Goal: Task Accomplishment & Management: Manage account settings

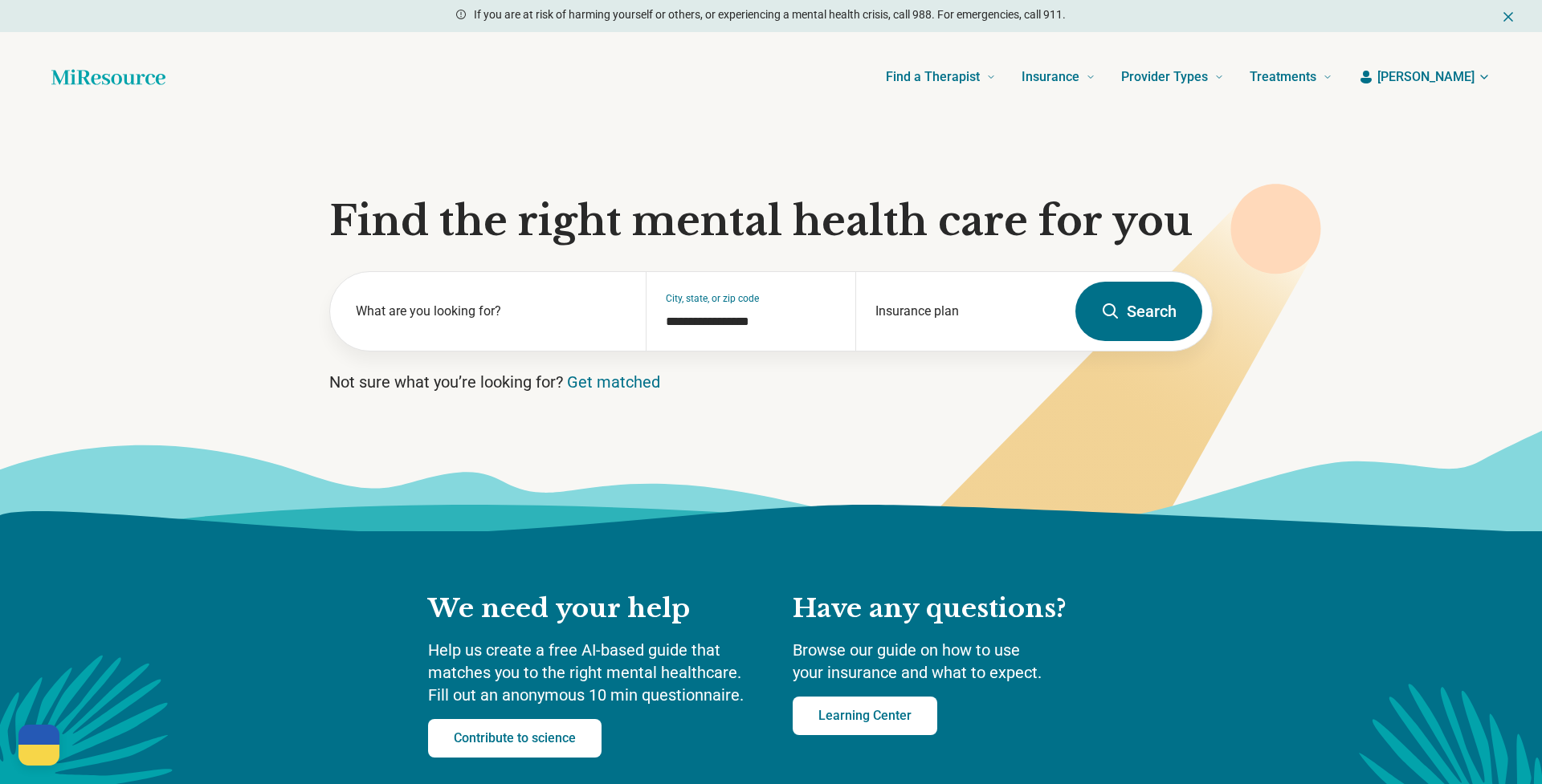
click at [1481, 82] on icon "button" at bounding box center [1484, 77] width 13 height 13
click at [1443, 127] on link "My dashboard" at bounding box center [1436, 124] width 109 height 41
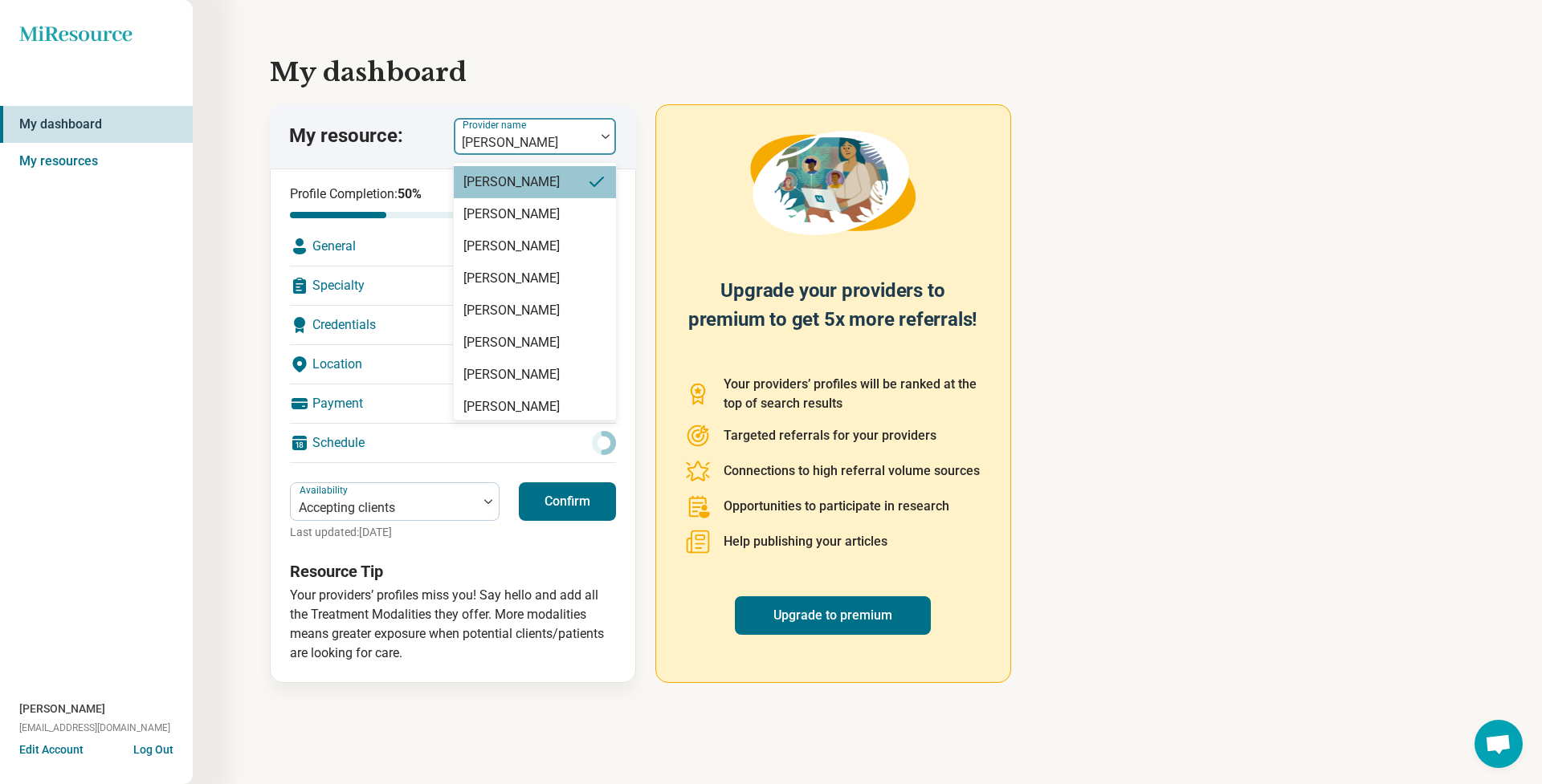
click at [543, 142] on div "[PERSON_NAME]" at bounding box center [524, 142] width 125 height 19
click at [538, 415] on div "[PERSON_NAME]" at bounding box center [534, 406] width 162 height 32
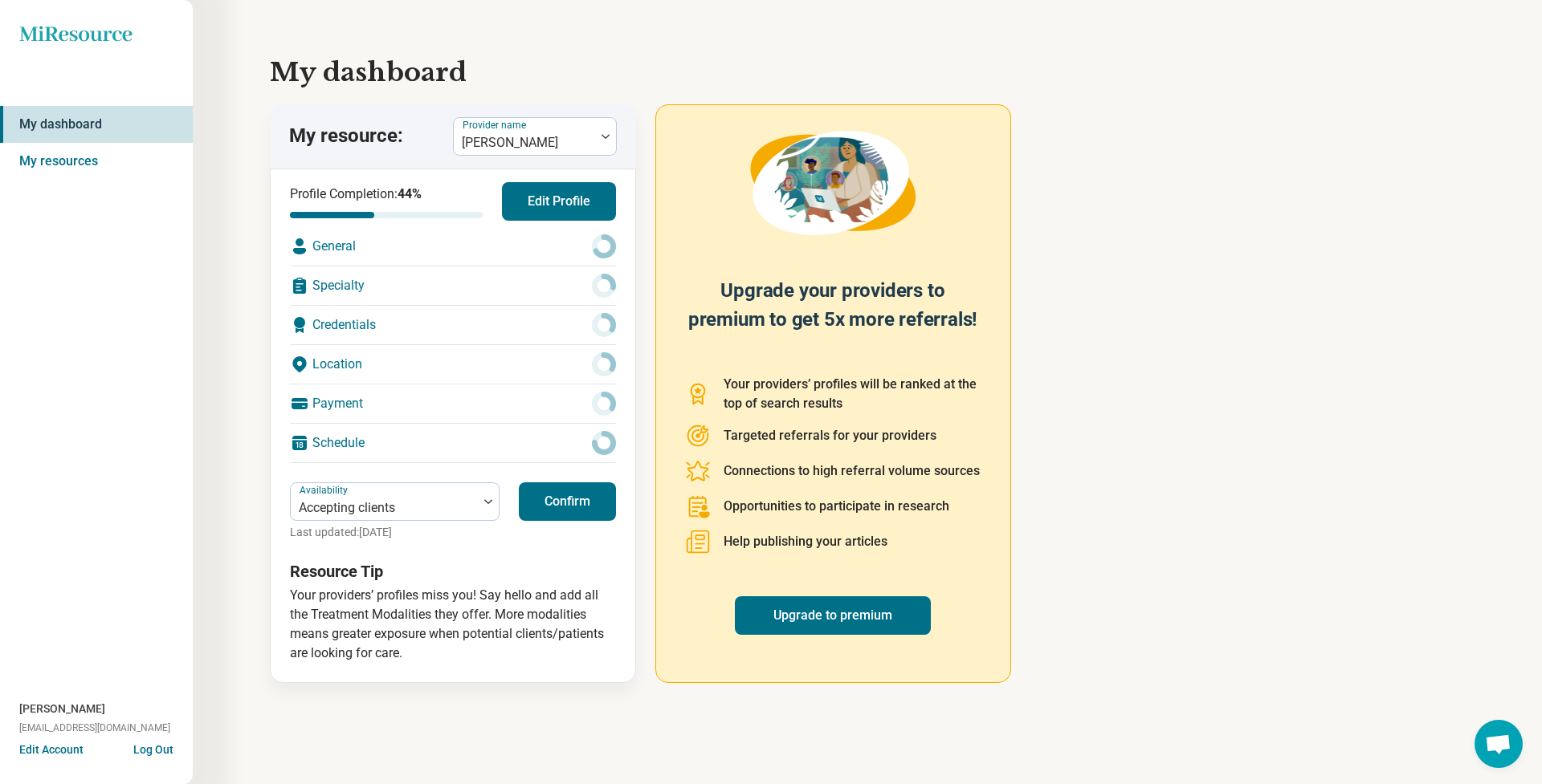
click at [543, 207] on button "Edit Profile" at bounding box center [559, 201] width 114 height 39
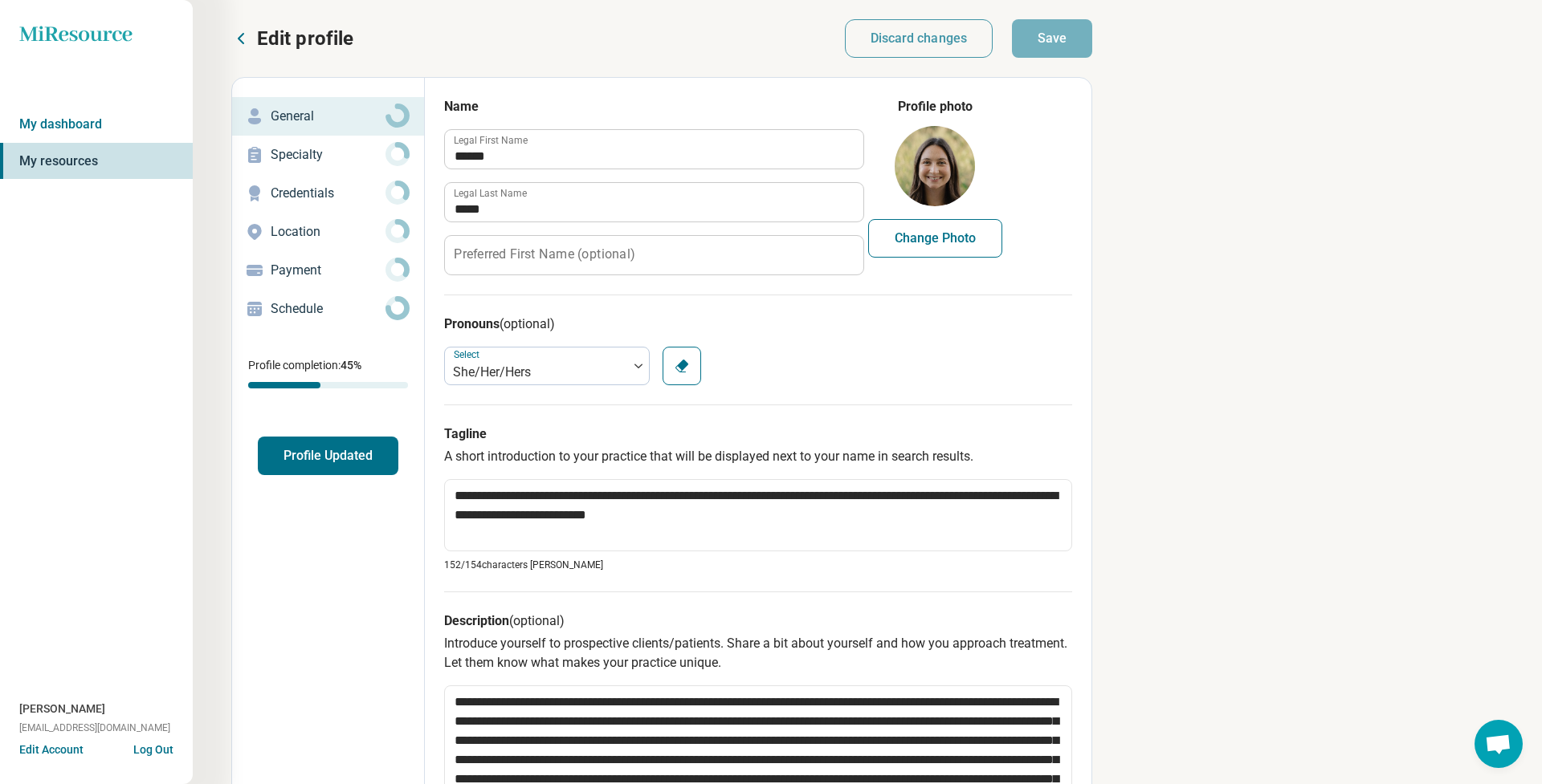
click at [289, 309] on p "Schedule" at bounding box center [327, 309] width 115 height 19
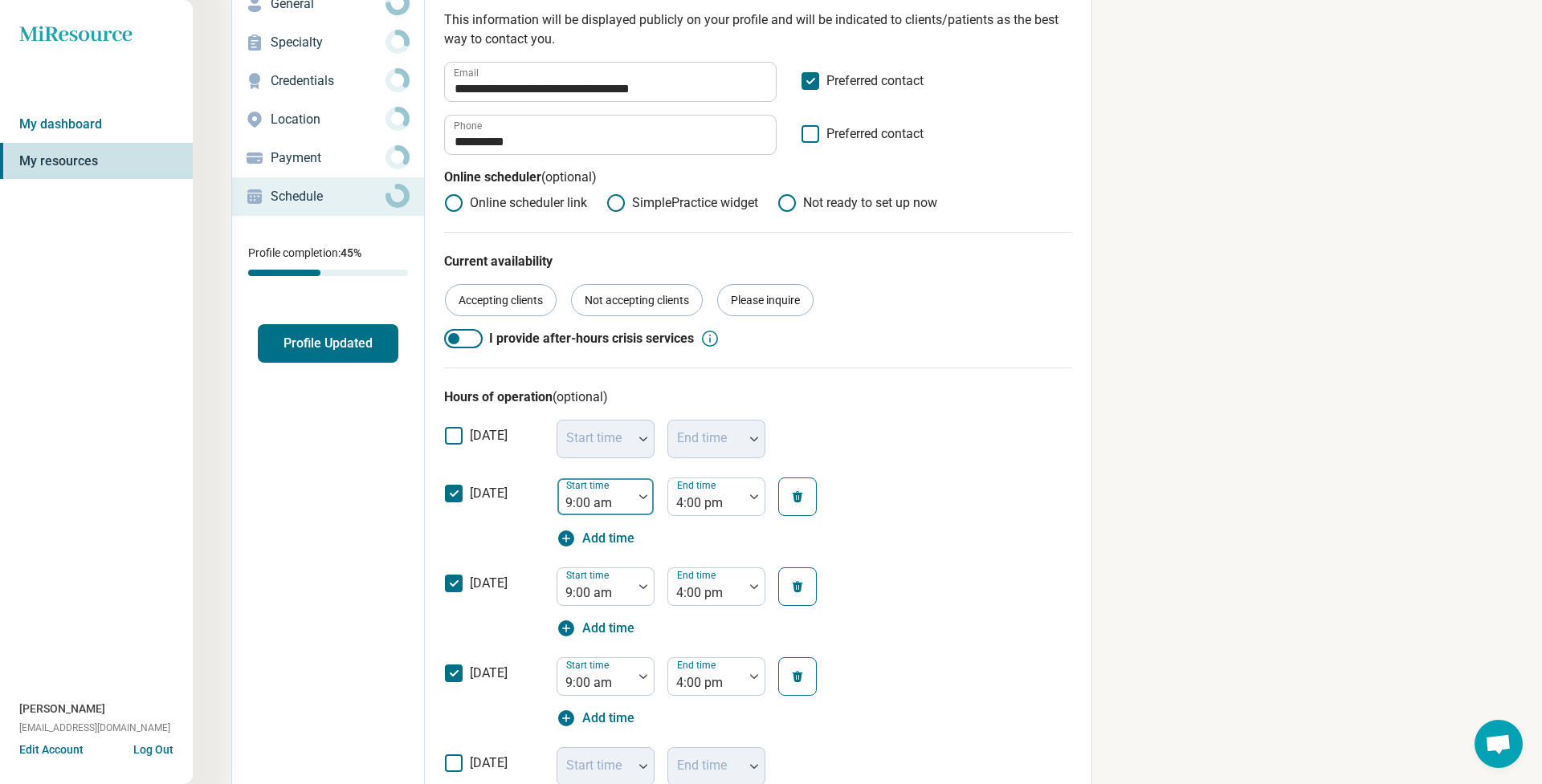
scroll to position [118, 0]
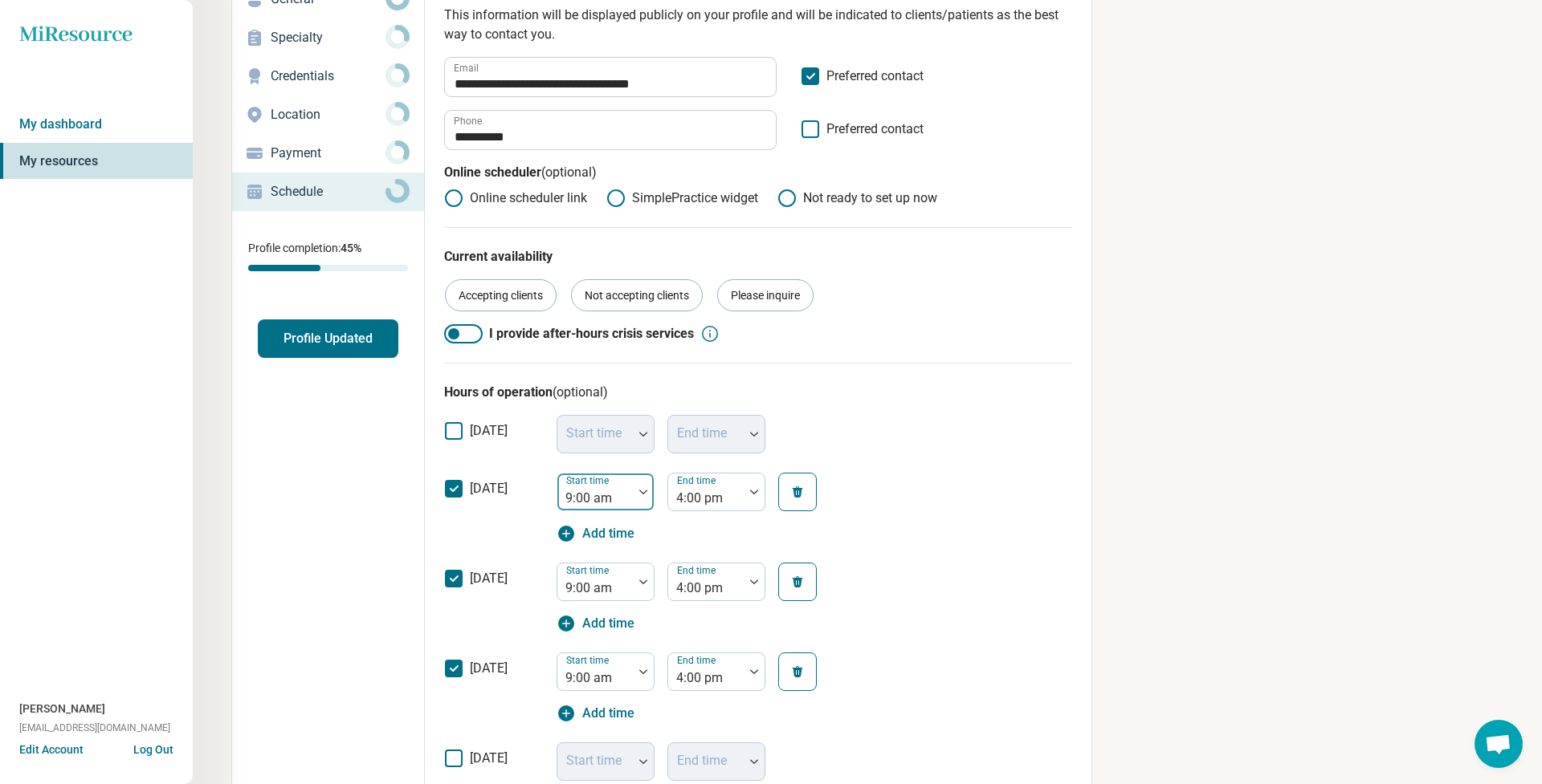
click at [644, 494] on img at bounding box center [643, 492] width 8 height 5
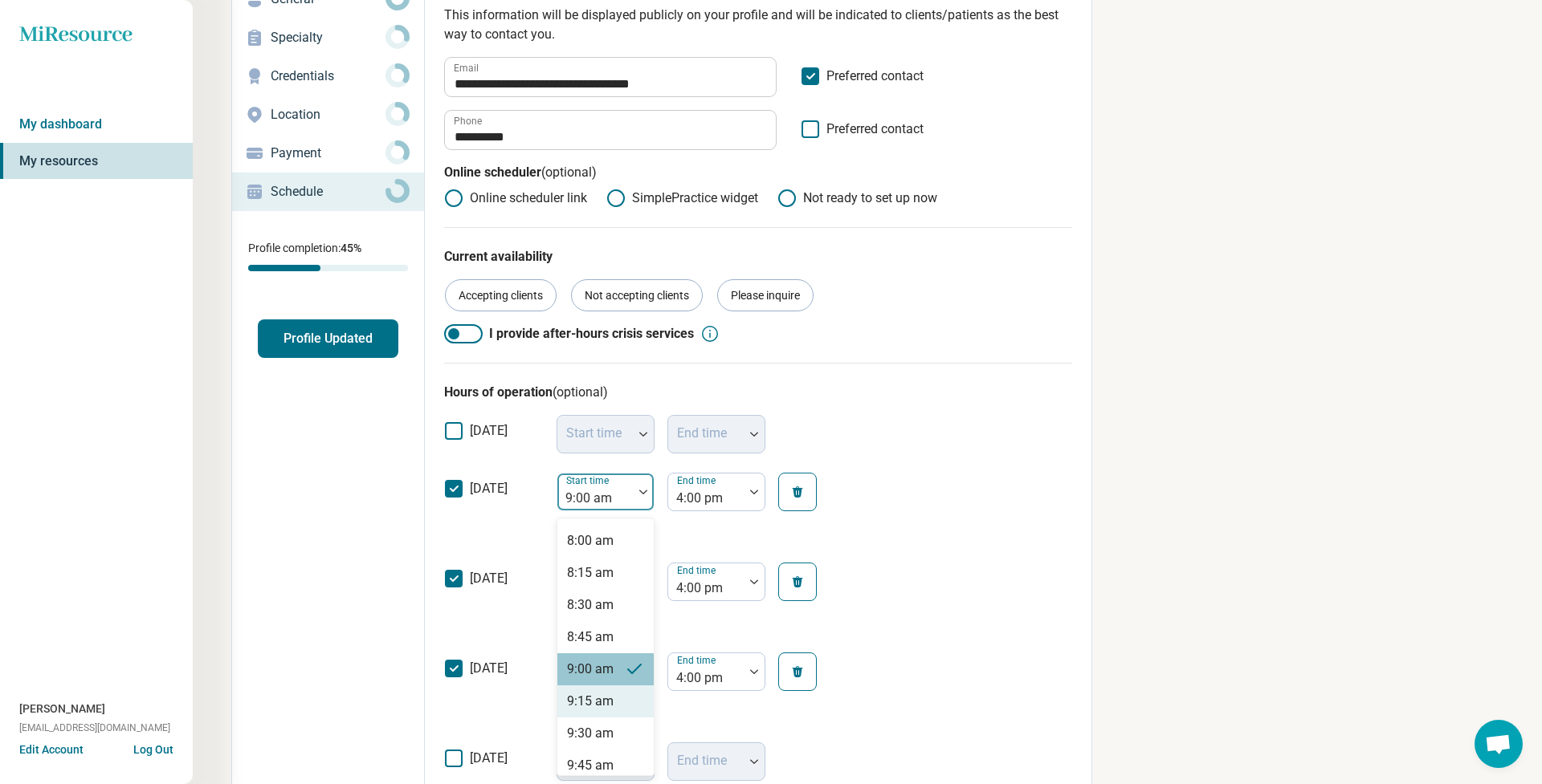
scroll to position [1028, 0]
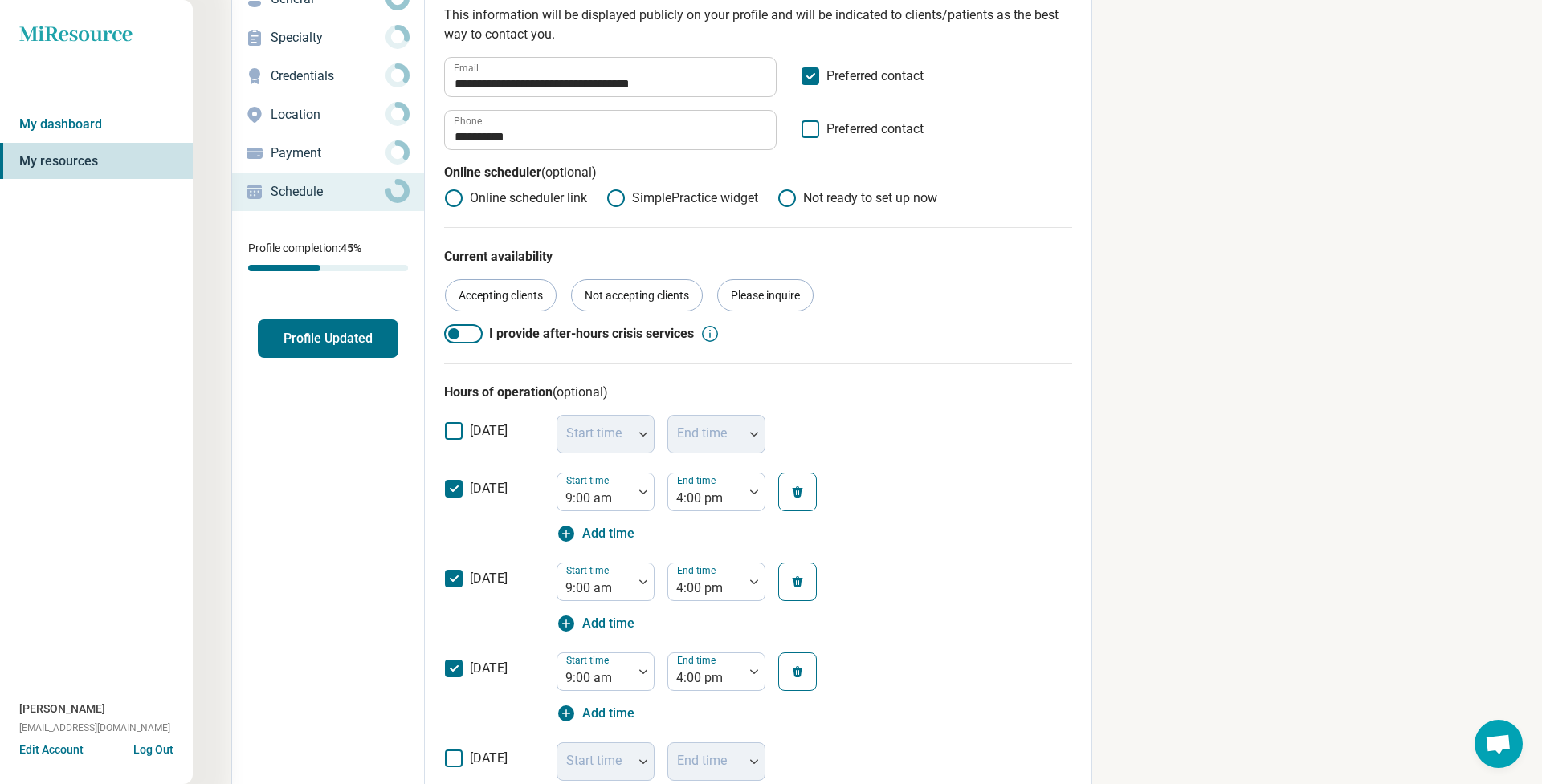
drag, startPoint x: 1018, startPoint y: 554, endPoint x: 921, endPoint y: 555, distance: 97.0
click at [1018, 554] on div "[DATE] Start time 9:00 am End time 4:00 pm Add time" at bounding box center [758, 598] width 628 height 90
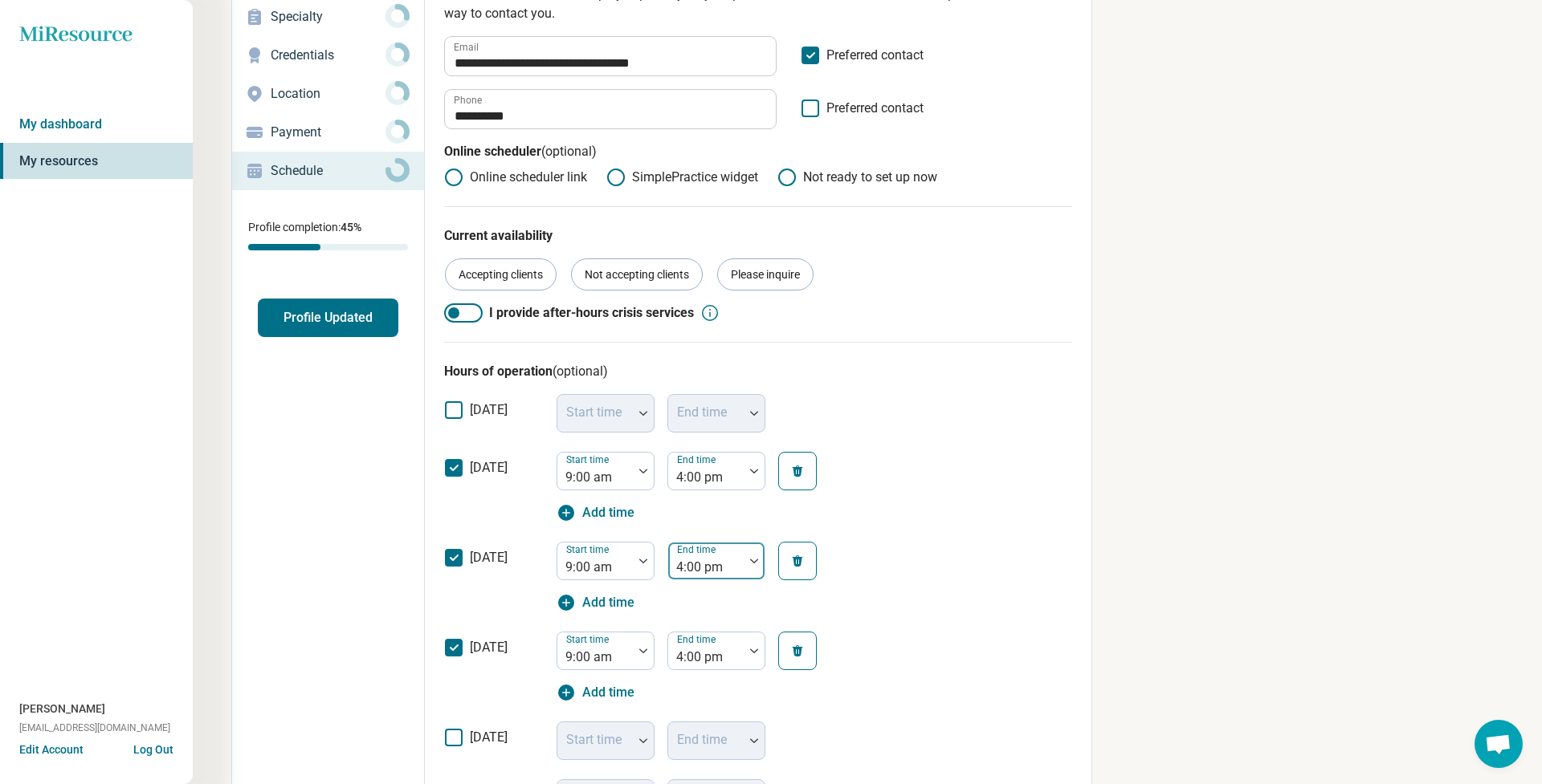
click at [755, 563] on div at bounding box center [754, 561] width 21 height 37
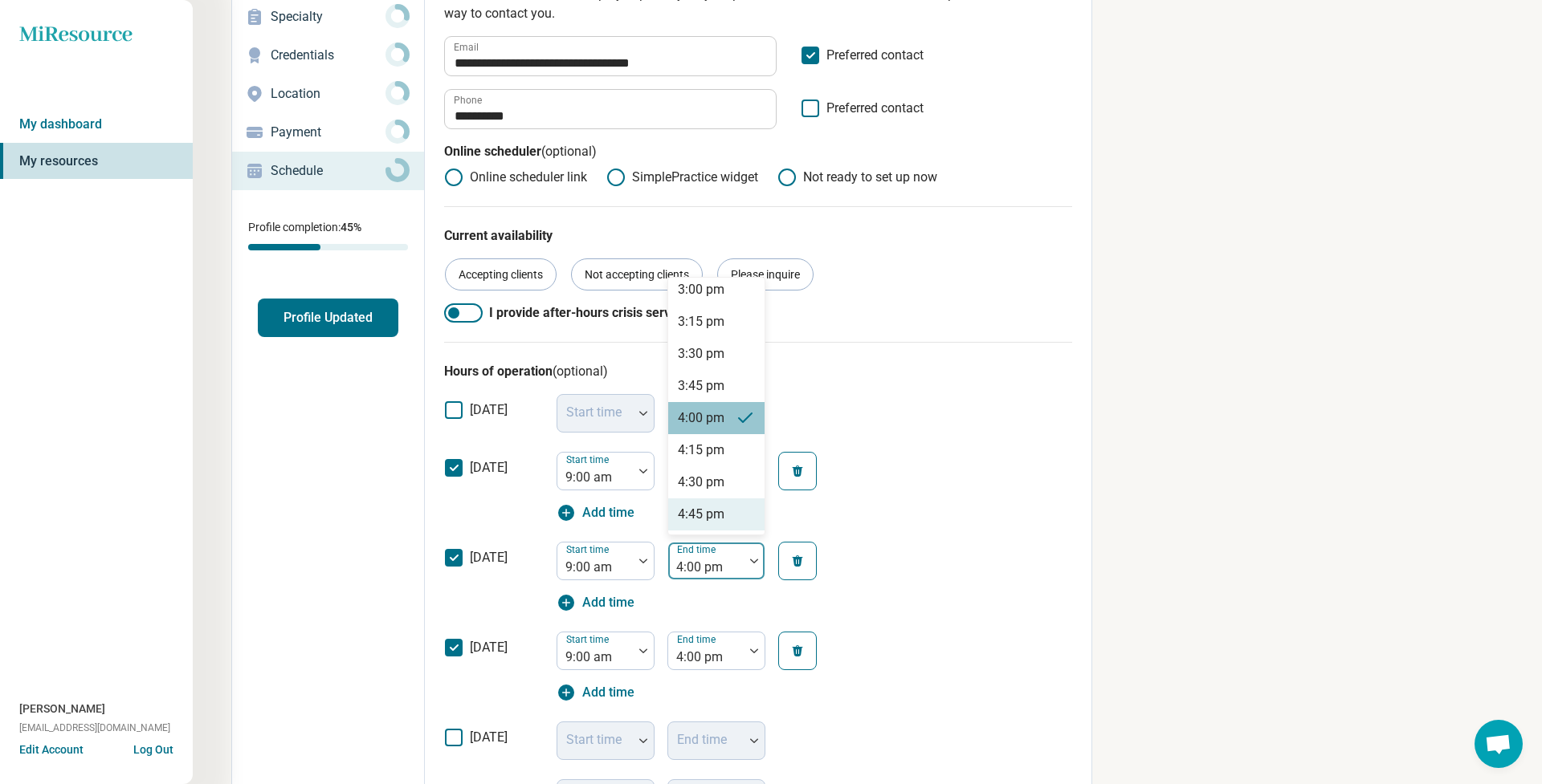
scroll to position [783, 0]
click at [714, 505] on div "5:00 pm" at bounding box center [701, 509] width 47 height 19
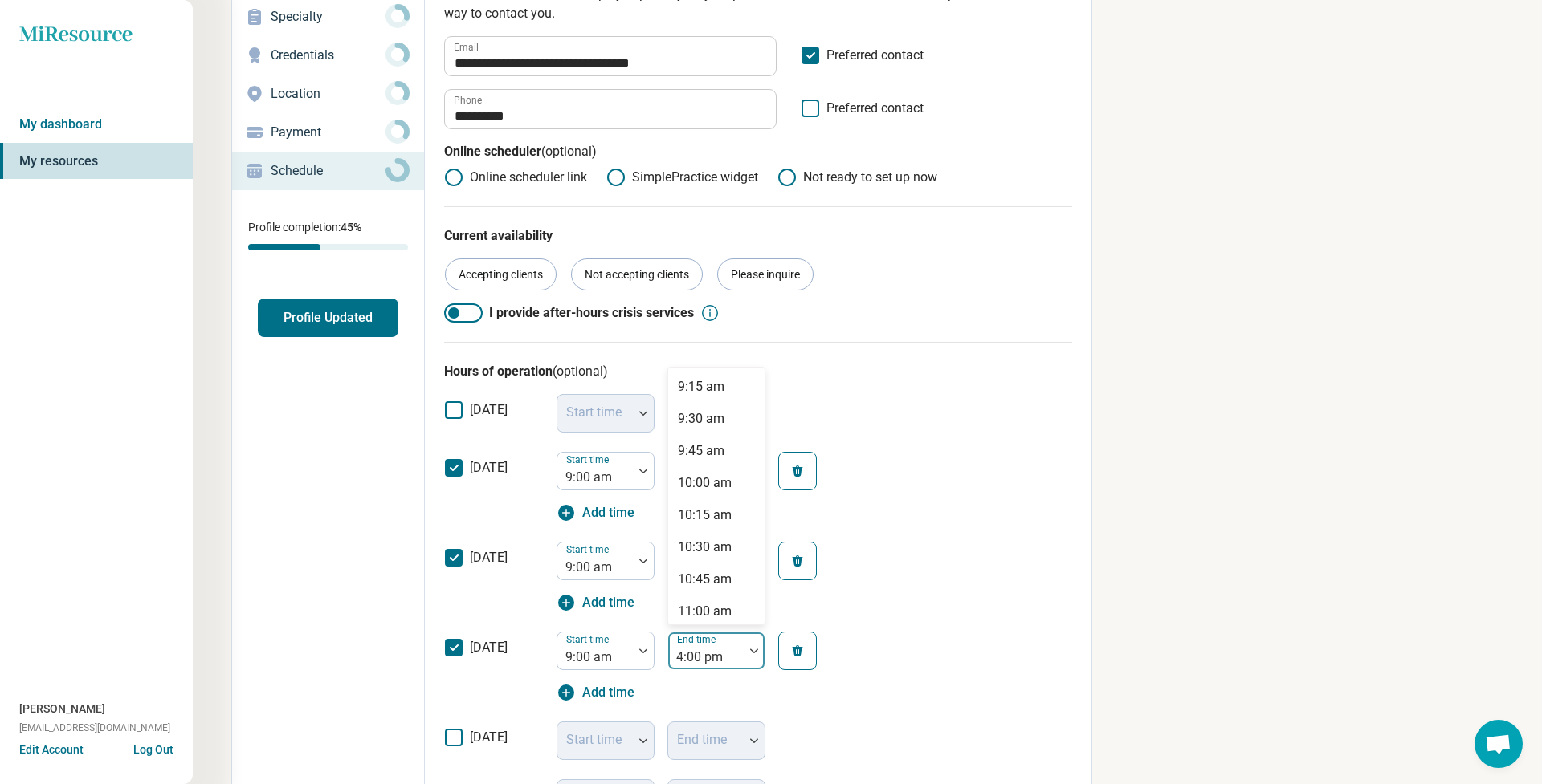
click at [752, 655] on div at bounding box center [754, 651] width 21 height 37
click at [725, 574] on div "5:00 pm" at bounding box center [716, 576] width 97 height 32
drag, startPoint x: 964, startPoint y: 642, endPoint x: 885, endPoint y: 637, distance: 79.2
click at [964, 642] on div "[DATE] Start time 9:00 am End time 5:00 pm Add time" at bounding box center [758, 667] width 628 height 90
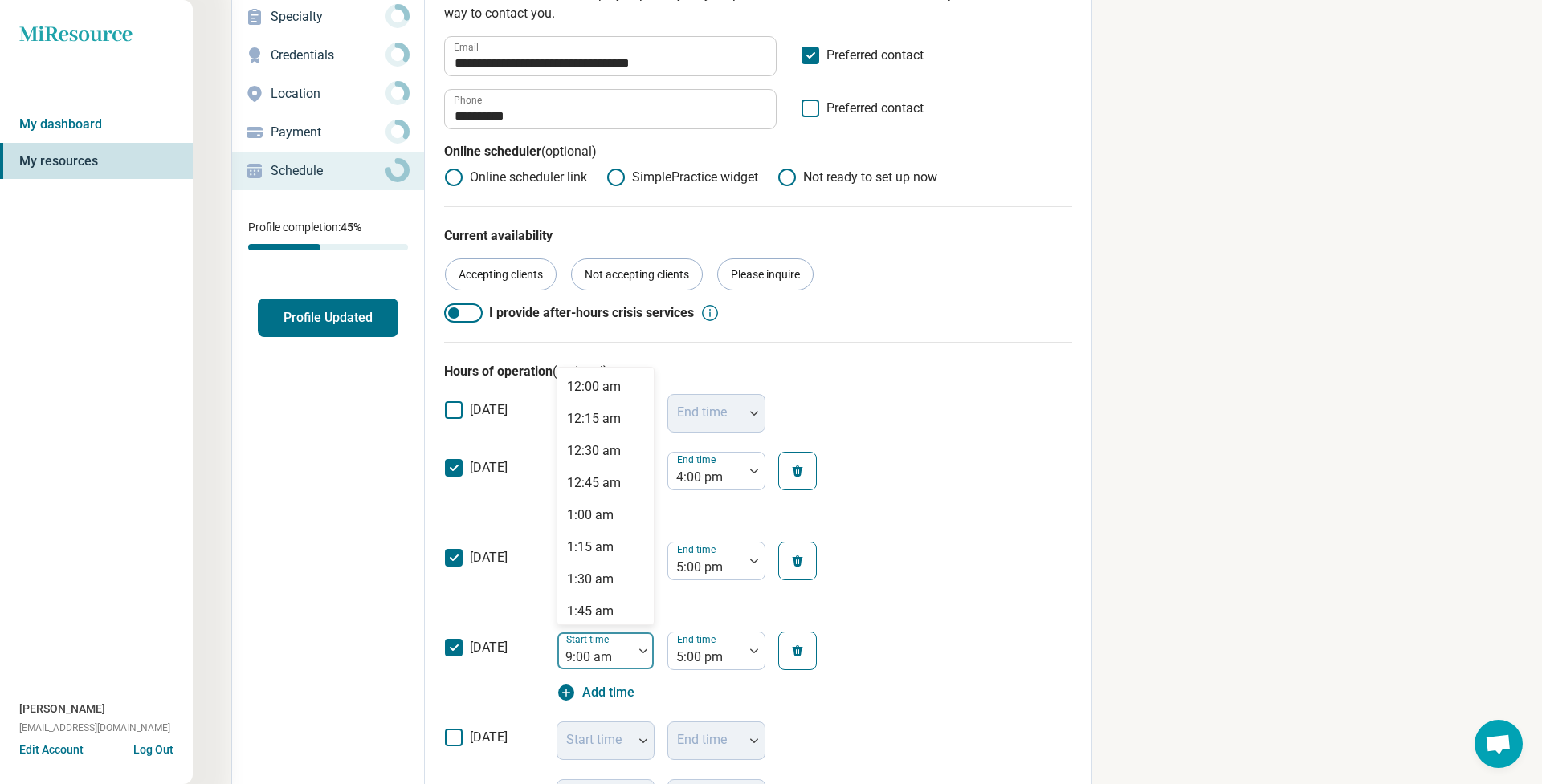
scroll to position [210, 0]
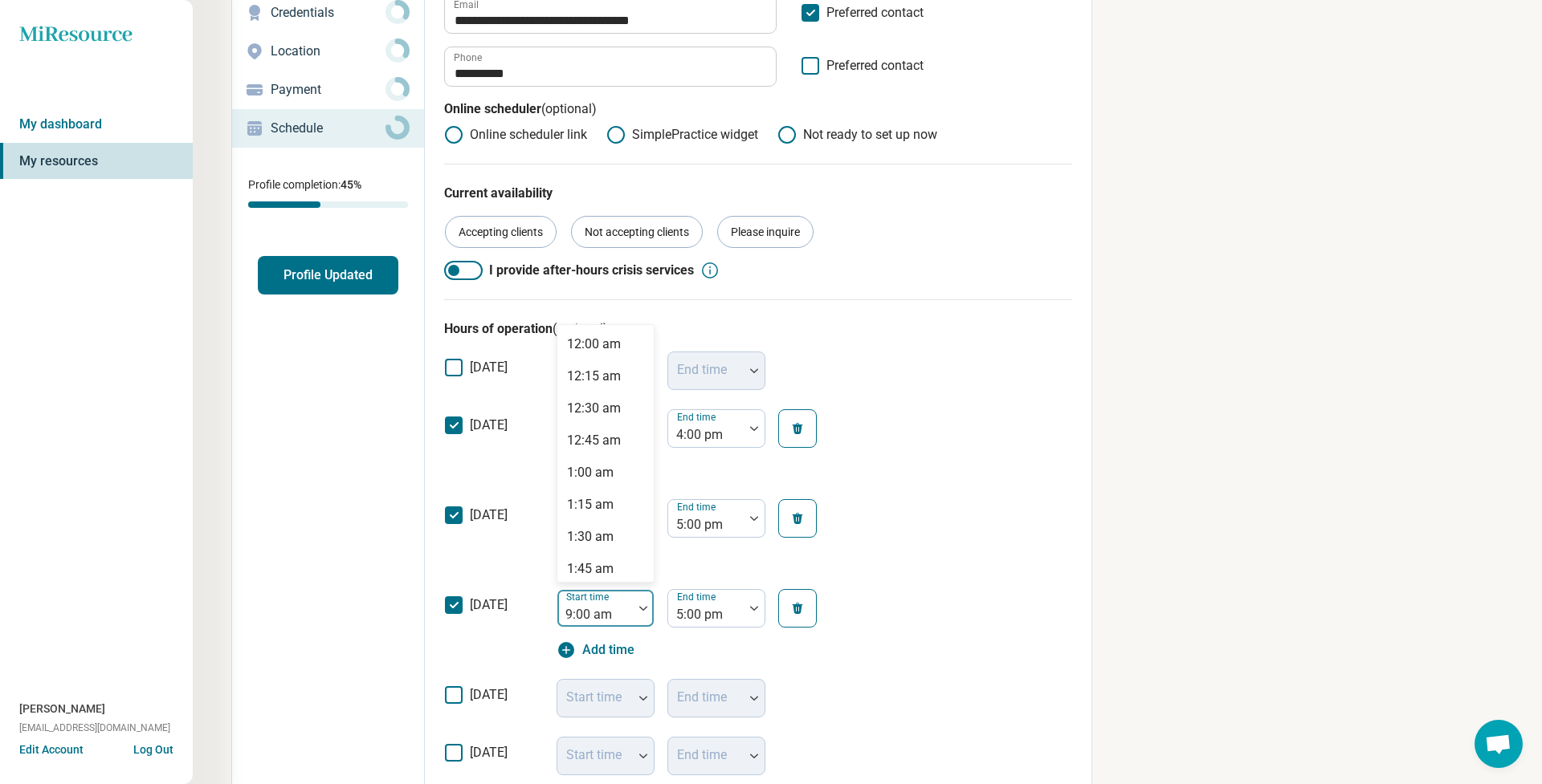
click at [581, 655] on div "9:00 am selected, 37 of 68. 68 results available. Use Up and Down to choose opt…" at bounding box center [701, 624] width 289 height 71
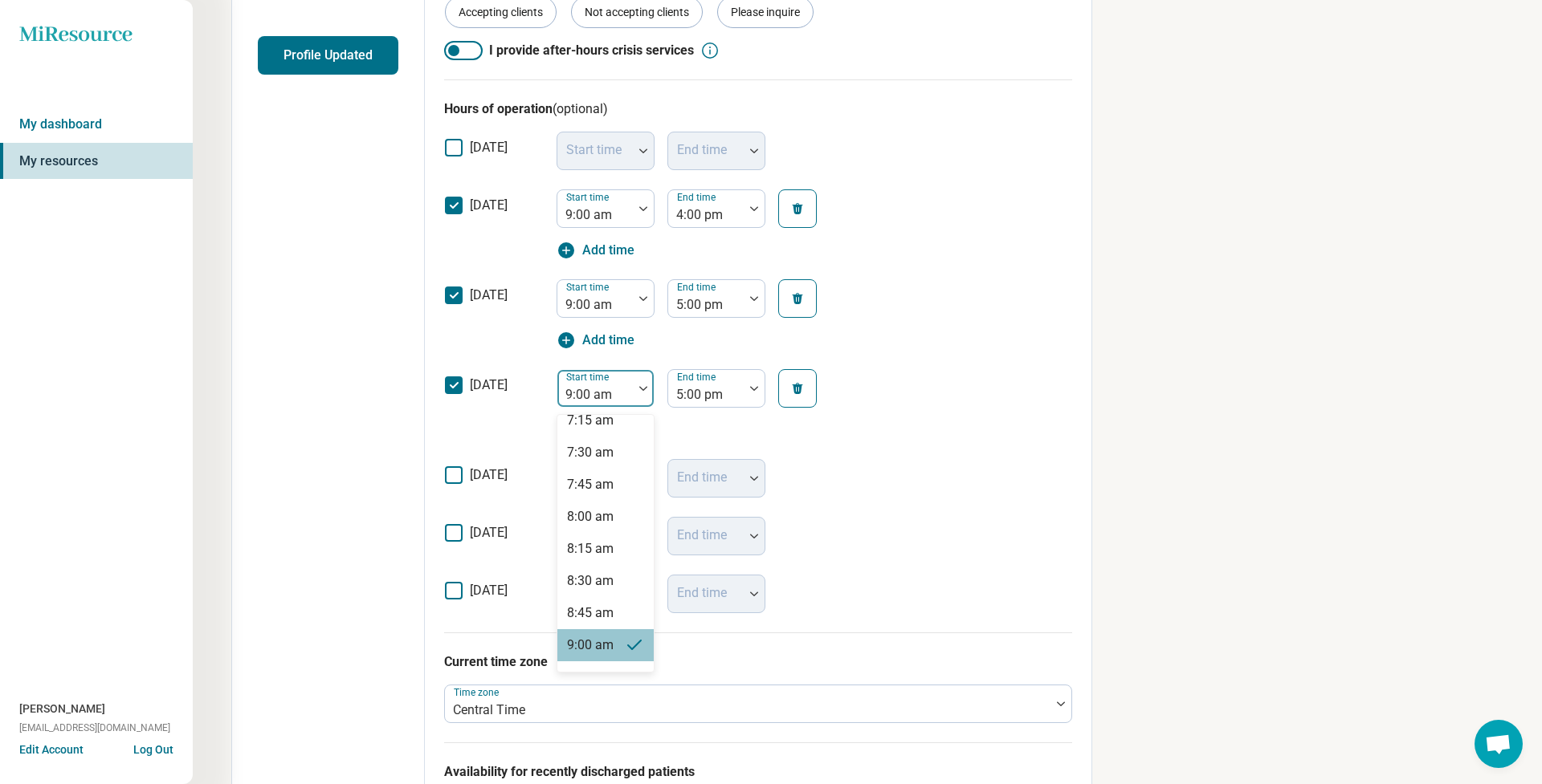
scroll to position [402, 0]
click at [828, 619] on div "Hours of operation (optional) [DATE] Start time End time [DATE] Start time 9:00…" at bounding box center [758, 356] width 628 height 553
click at [593, 387] on div "9:00 am" at bounding box center [595, 393] width 60 height 19
click at [608, 619] on div "10:00 am" at bounding box center [594, 613] width 54 height 19
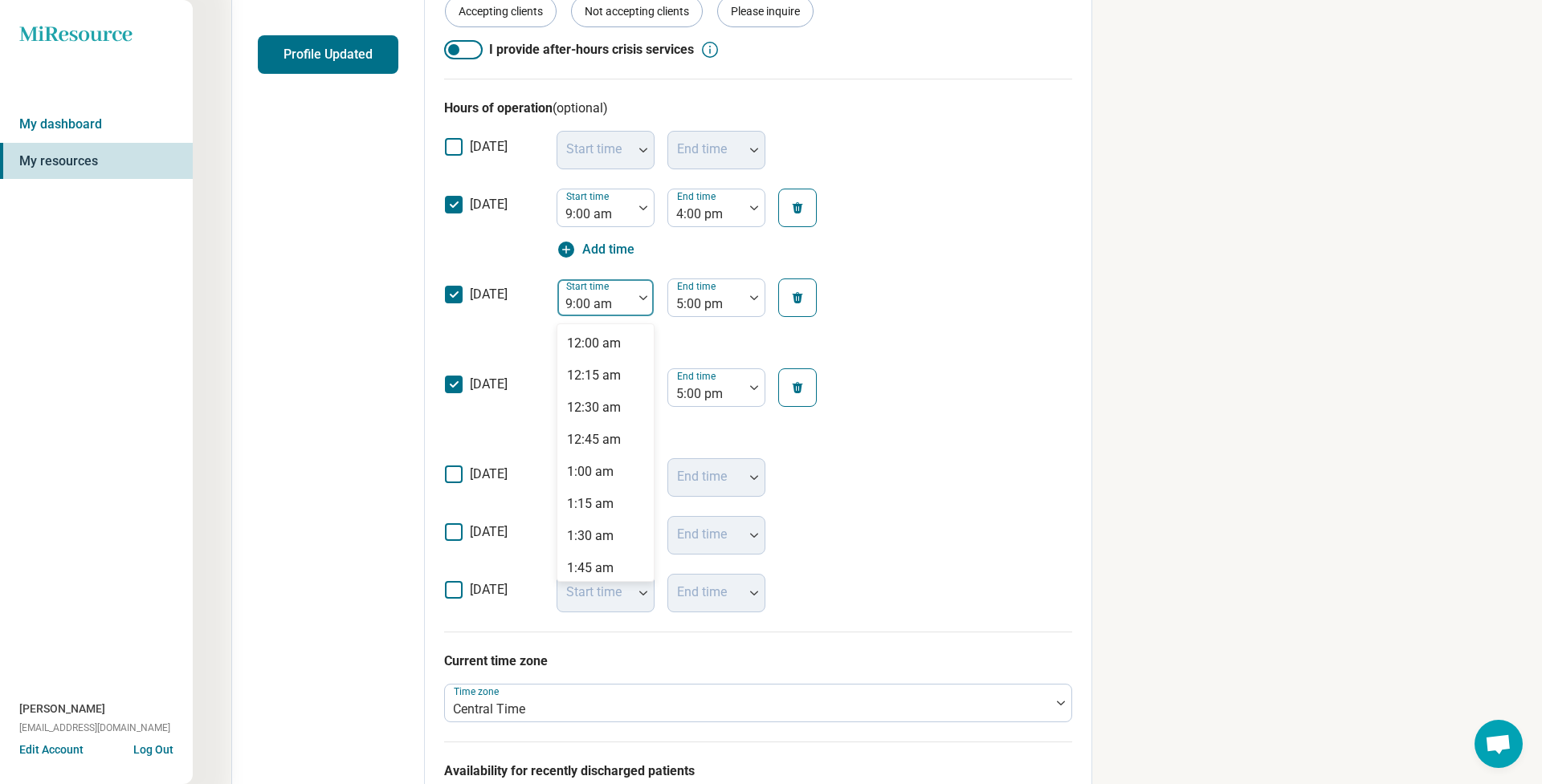
drag, startPoint x: 614, startPoint y: 308, endPoint x: 622, endPoint y: 363, distance: 55.6
click at [614, 308] on div at bounding box center [595, 304] width 63 height 22
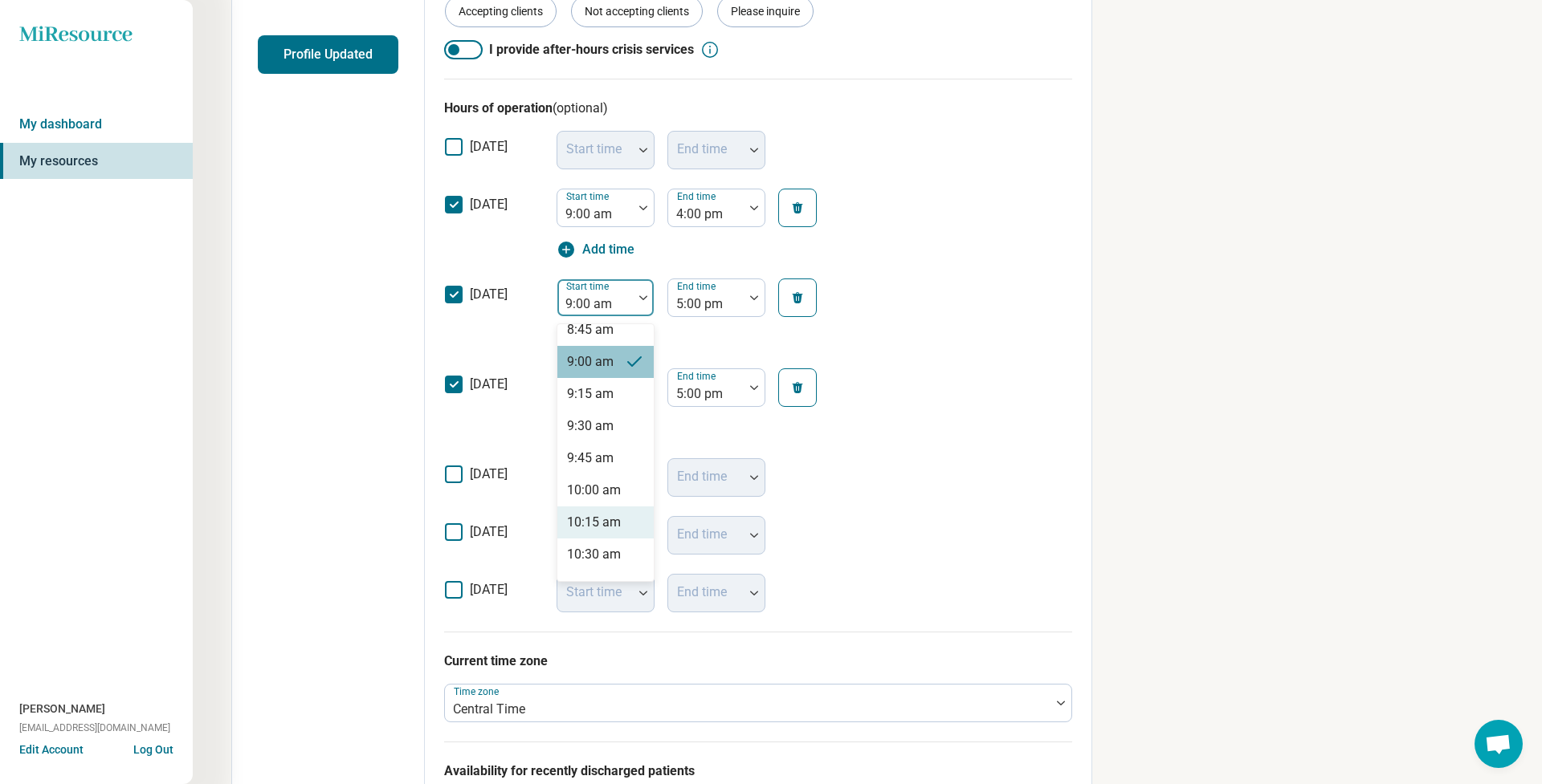
scroll to position [1142, 0]
click at [615, 485] on div "10:00 am" at bounding box center [594, 485] width 54 height 19
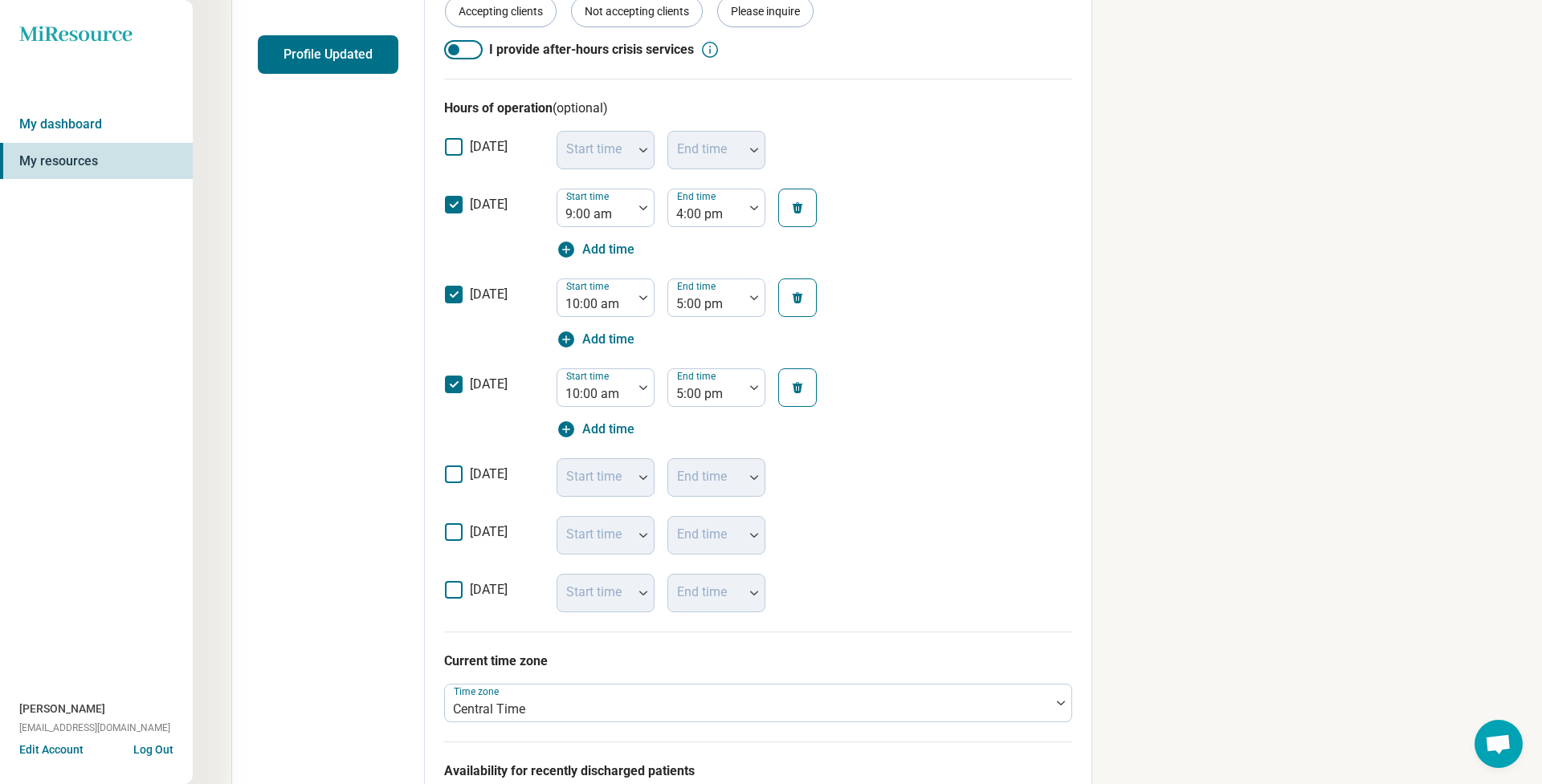
drag, startPoint x: 614, startPoint y: 214, endPoint x: 620, endPoint y: 228, distance: 15.2
click at [613, 213] on div at bounding box center [595, 214] width 63 height 22
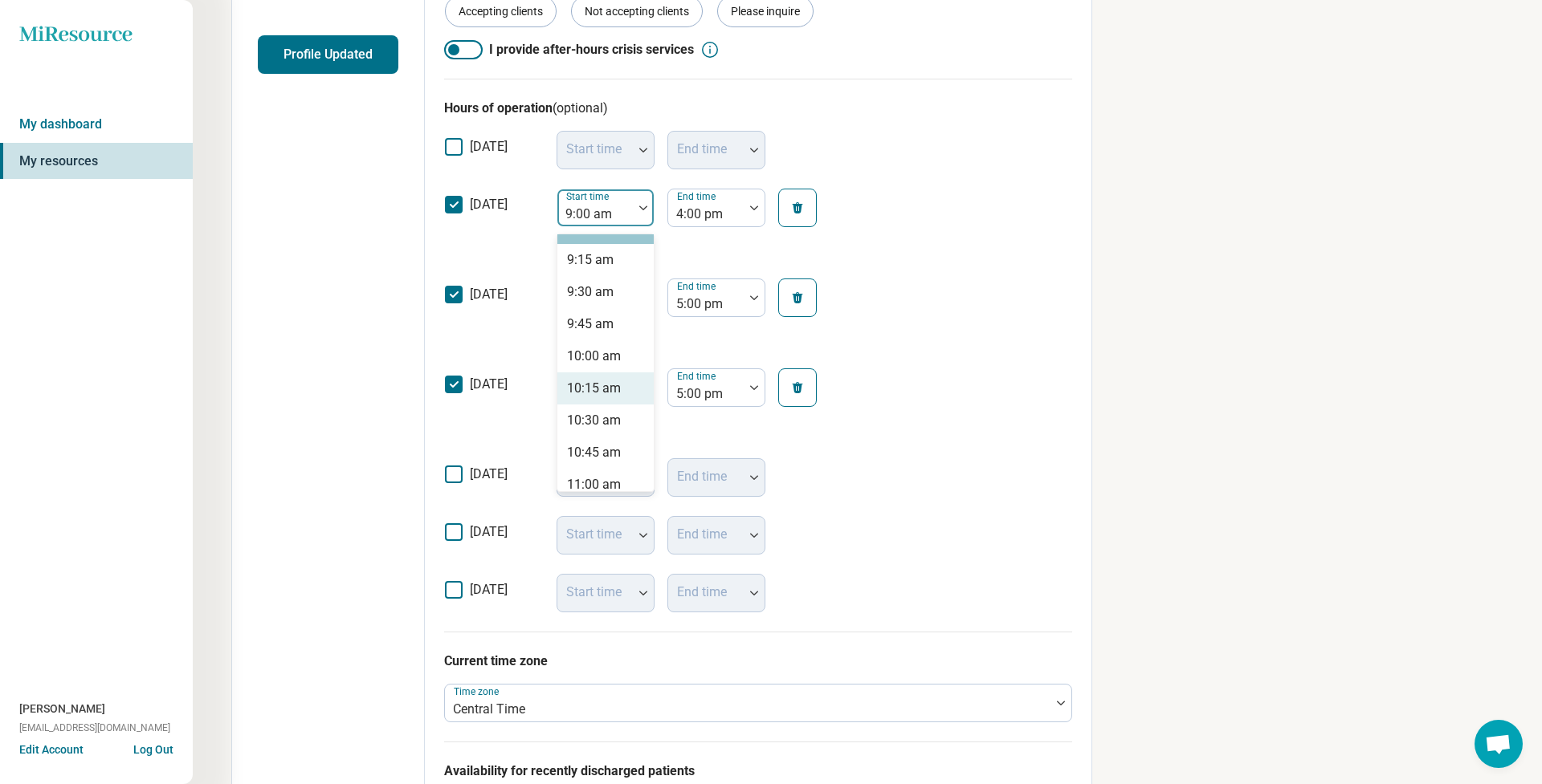
scroll to position [1183, 0]
drag, startPoint x: 621, startPoint y: 358, endPoint x: 854, endPoint y: 426, distance: 242.7
click at [621, 358] on div "10:00 am" at bounding box center [605, 355] width 97 height 32
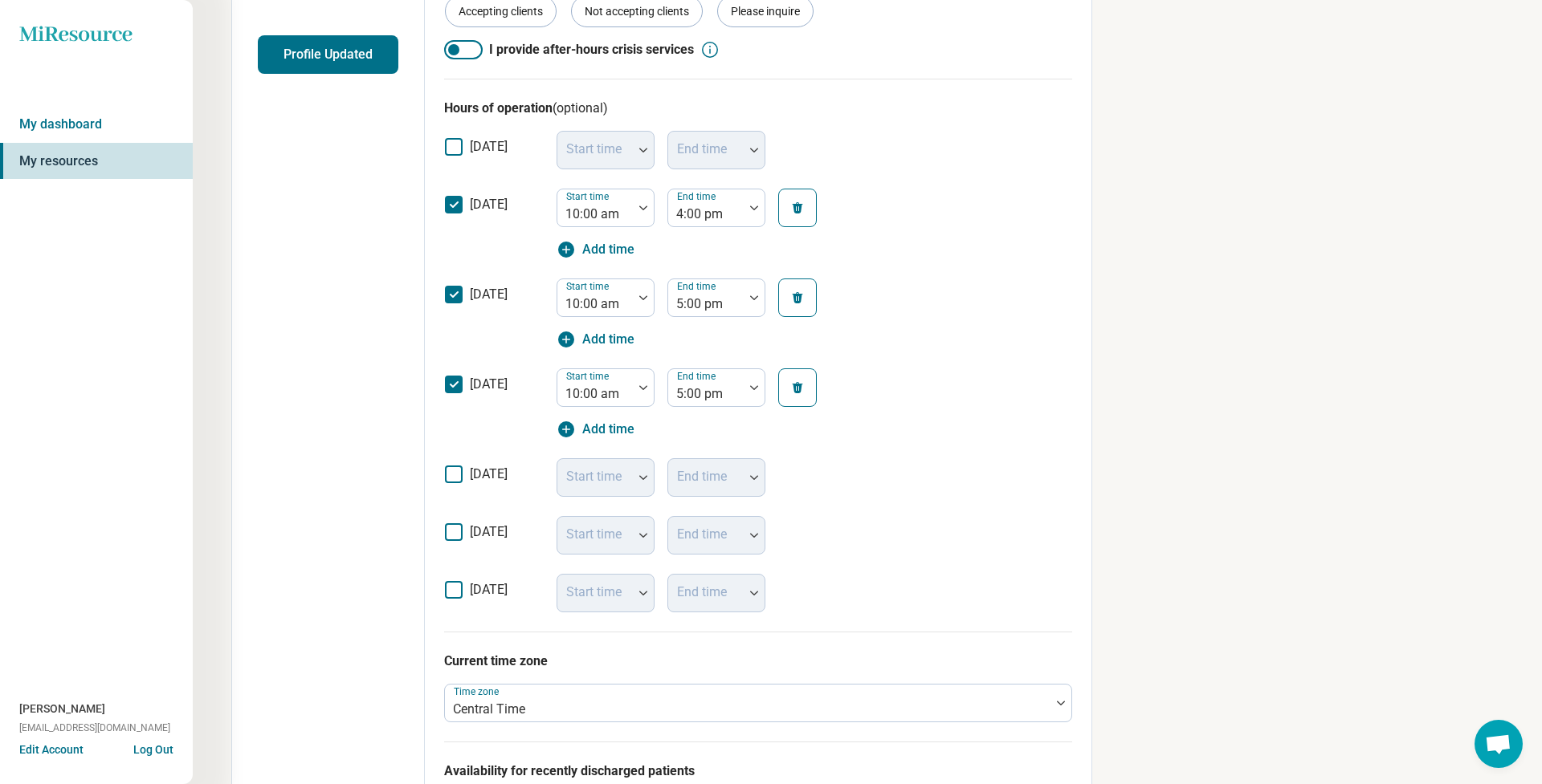
click at [1035, 521] on div "[DATE] Start time End time" at bounding box center [758, 535] width 628 height 58
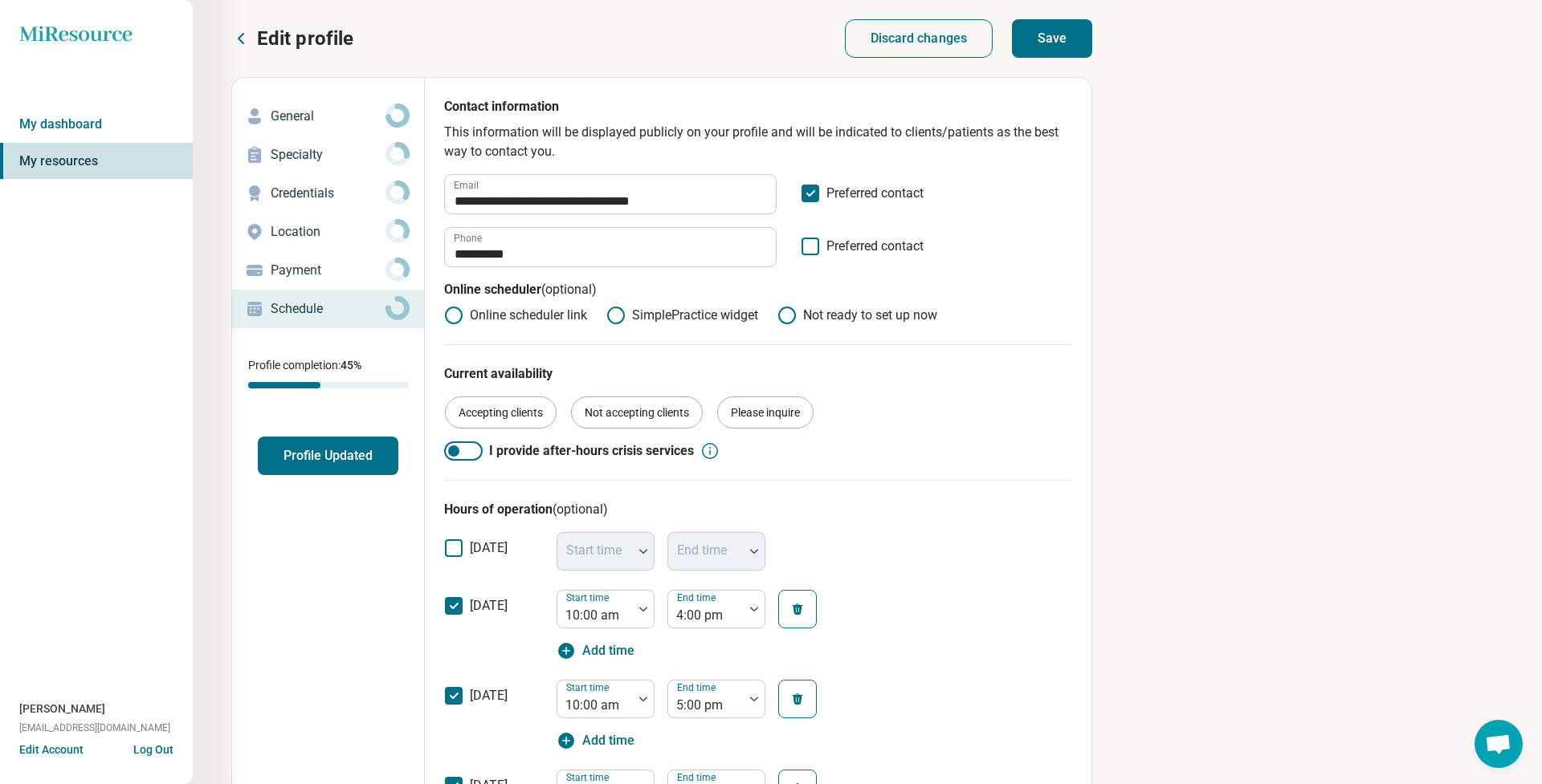
scroll to position [0, 0]
